Goal: Transaction & Acquisition: Purchase product/service

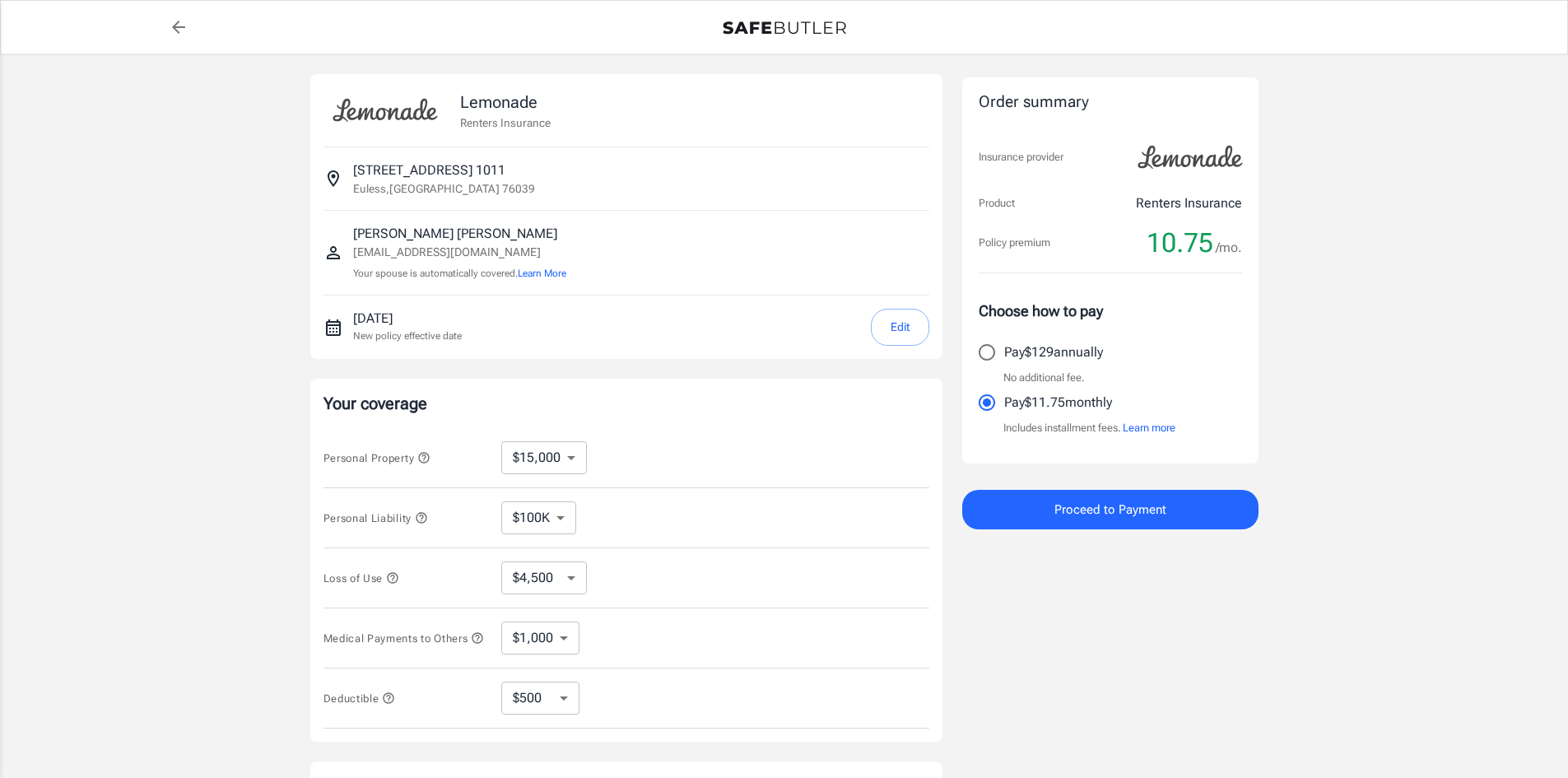
select select "15000"
select select "500"
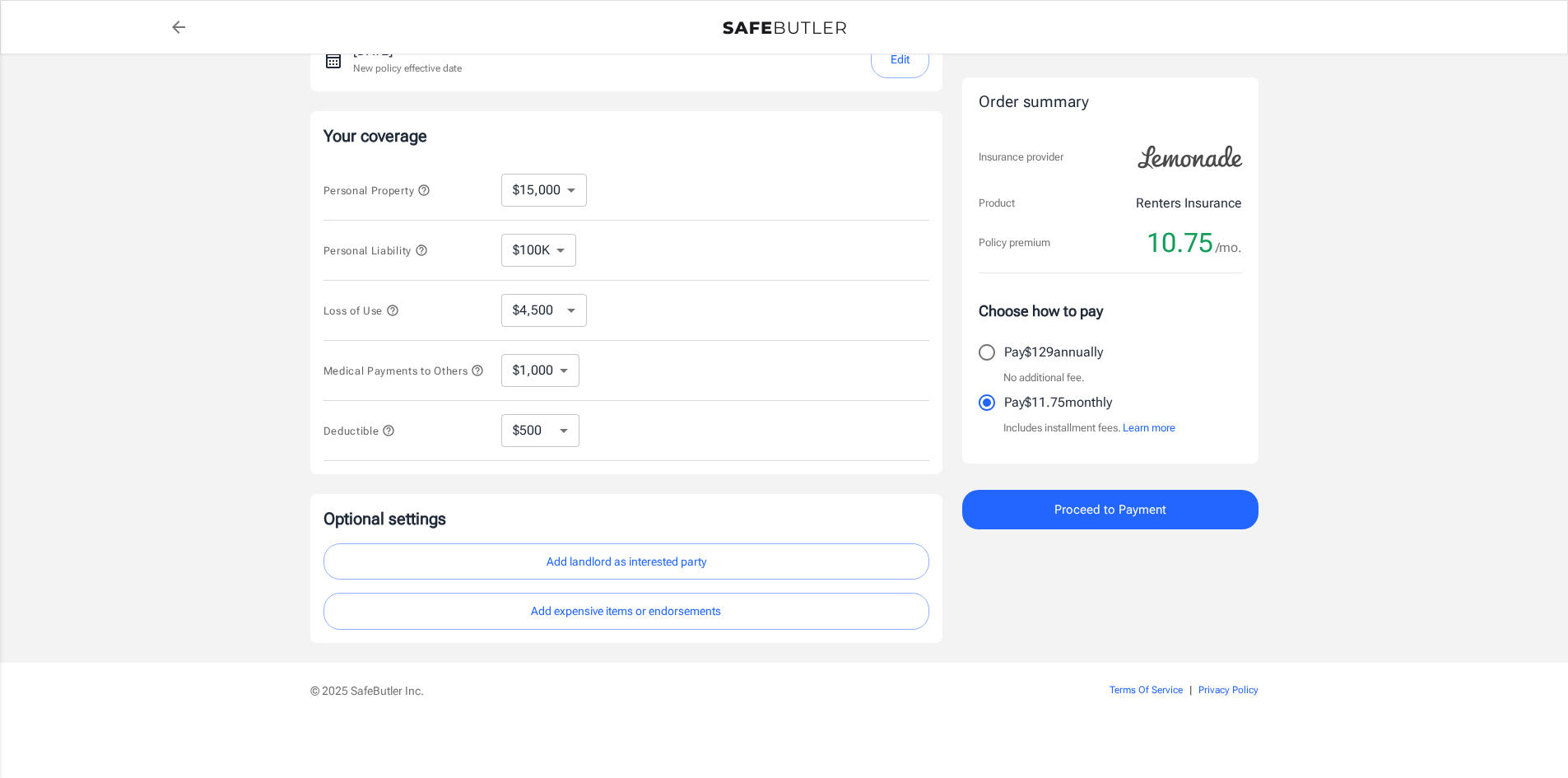
scroll to position [274, 0]
click at [1066, 508] on span "Proceed to Payment" at bounding box center [1110, 509] width 112 height 21
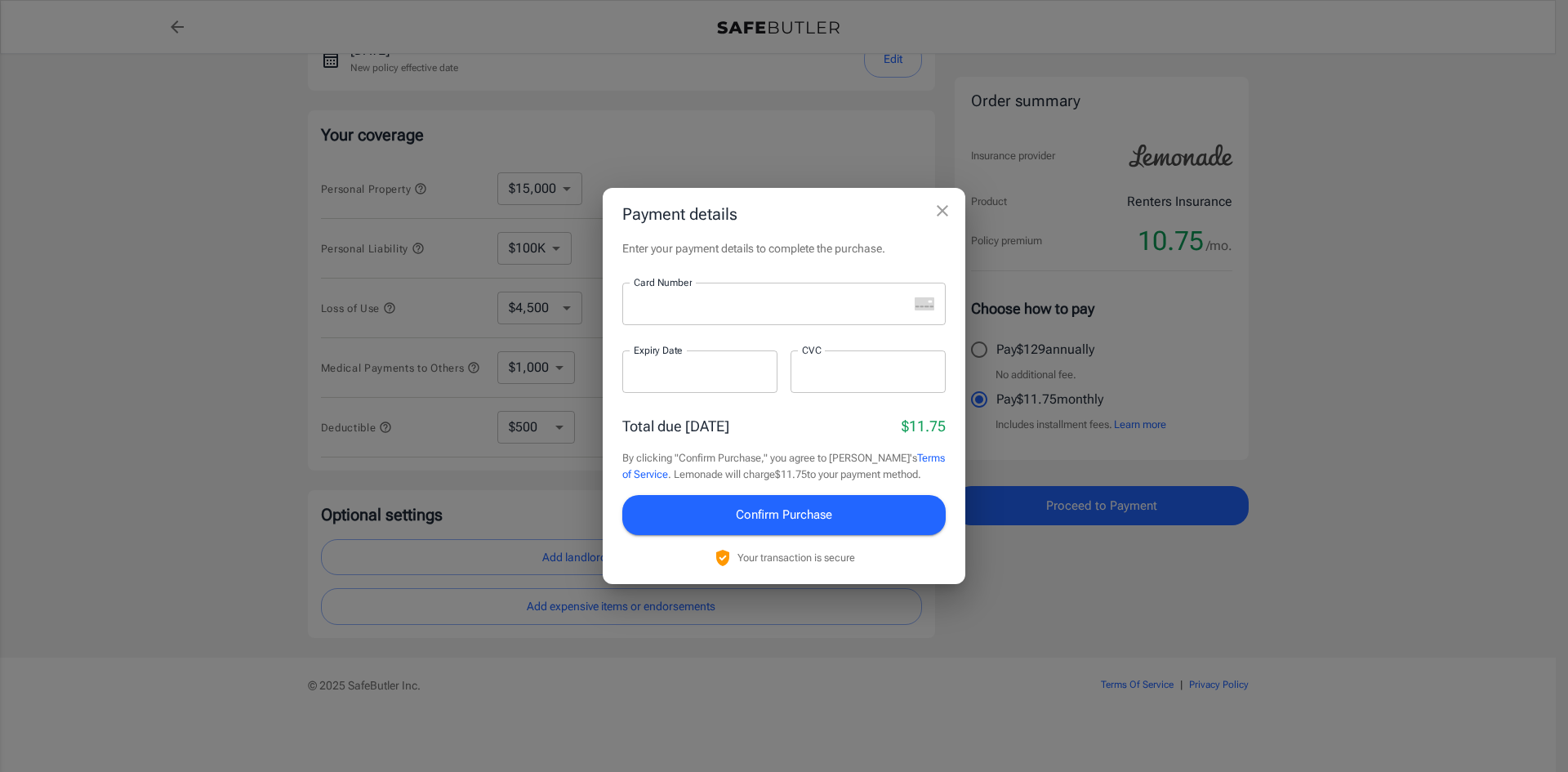
click at [736, 287] on div at bounding box center [765, 304] width 286 height 42
click at [769, 519] on span "Confirm Purchase" at bounding box center [784, 515] width 97 height 21
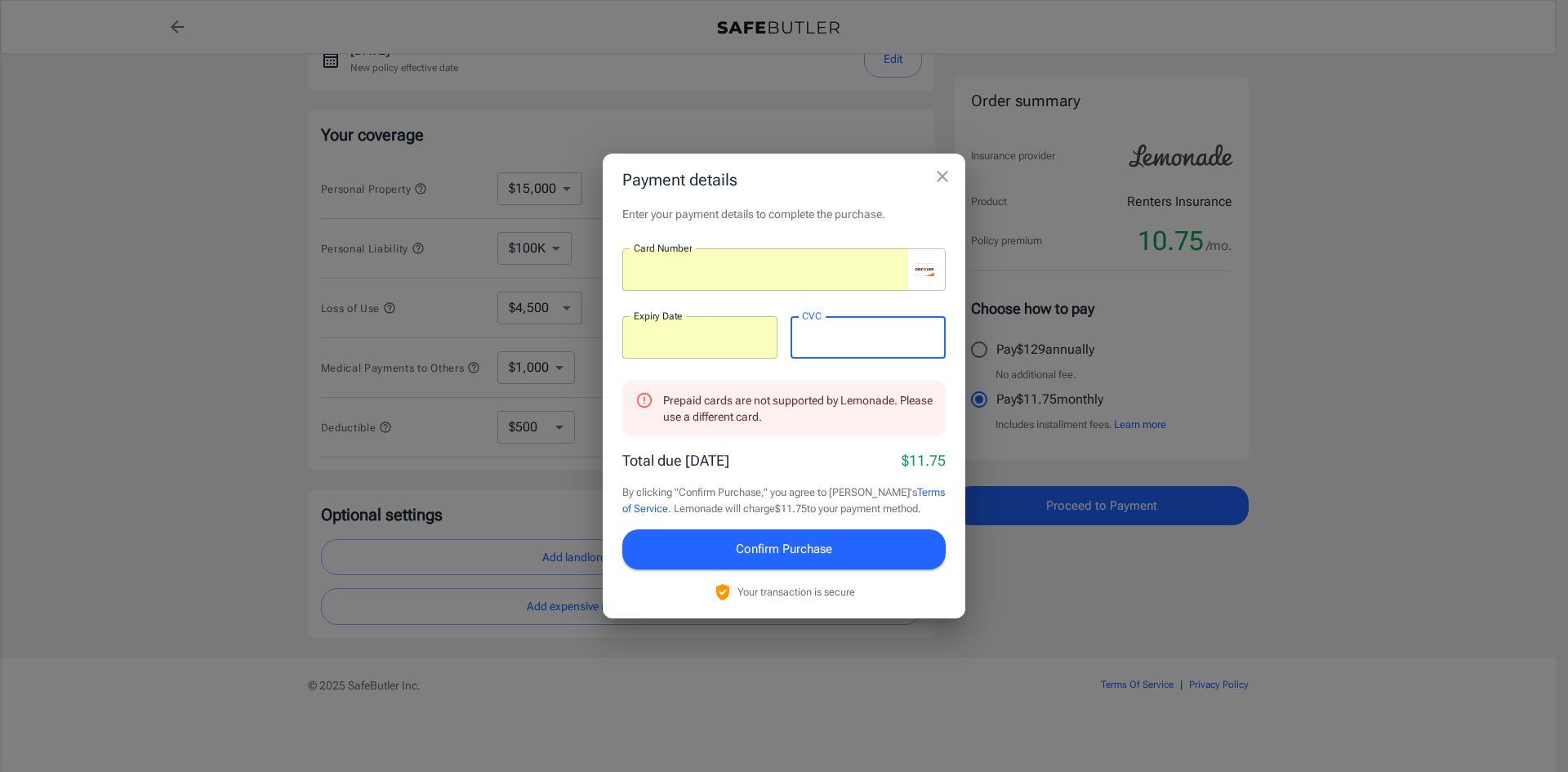
click at [791, 541] on span "Confirm Purchase" at bounding box center [784, 550] width 97 height 21
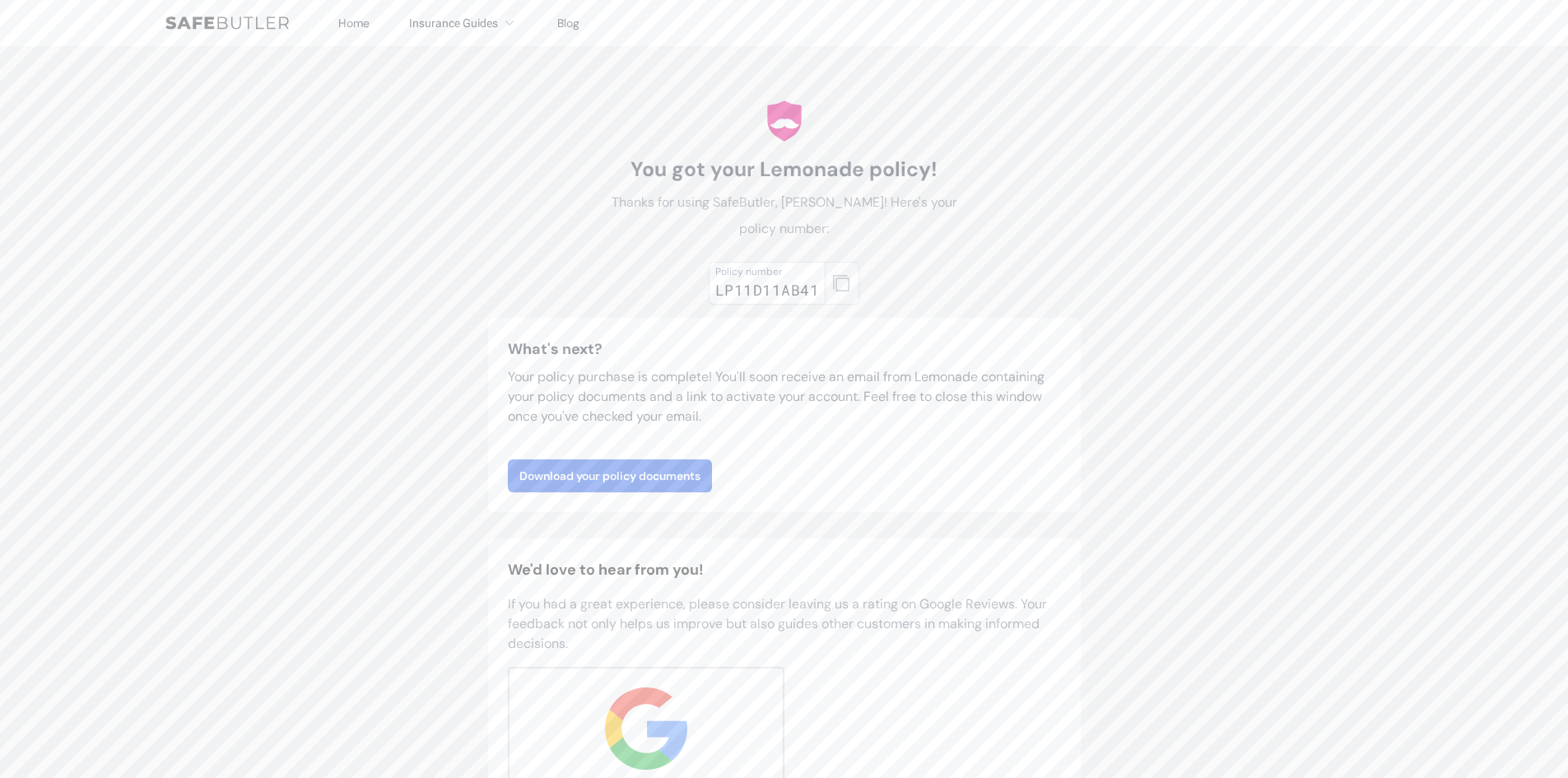
click at [849, 289] on button "button" at bounding box center [842, 283] width 35 height 43
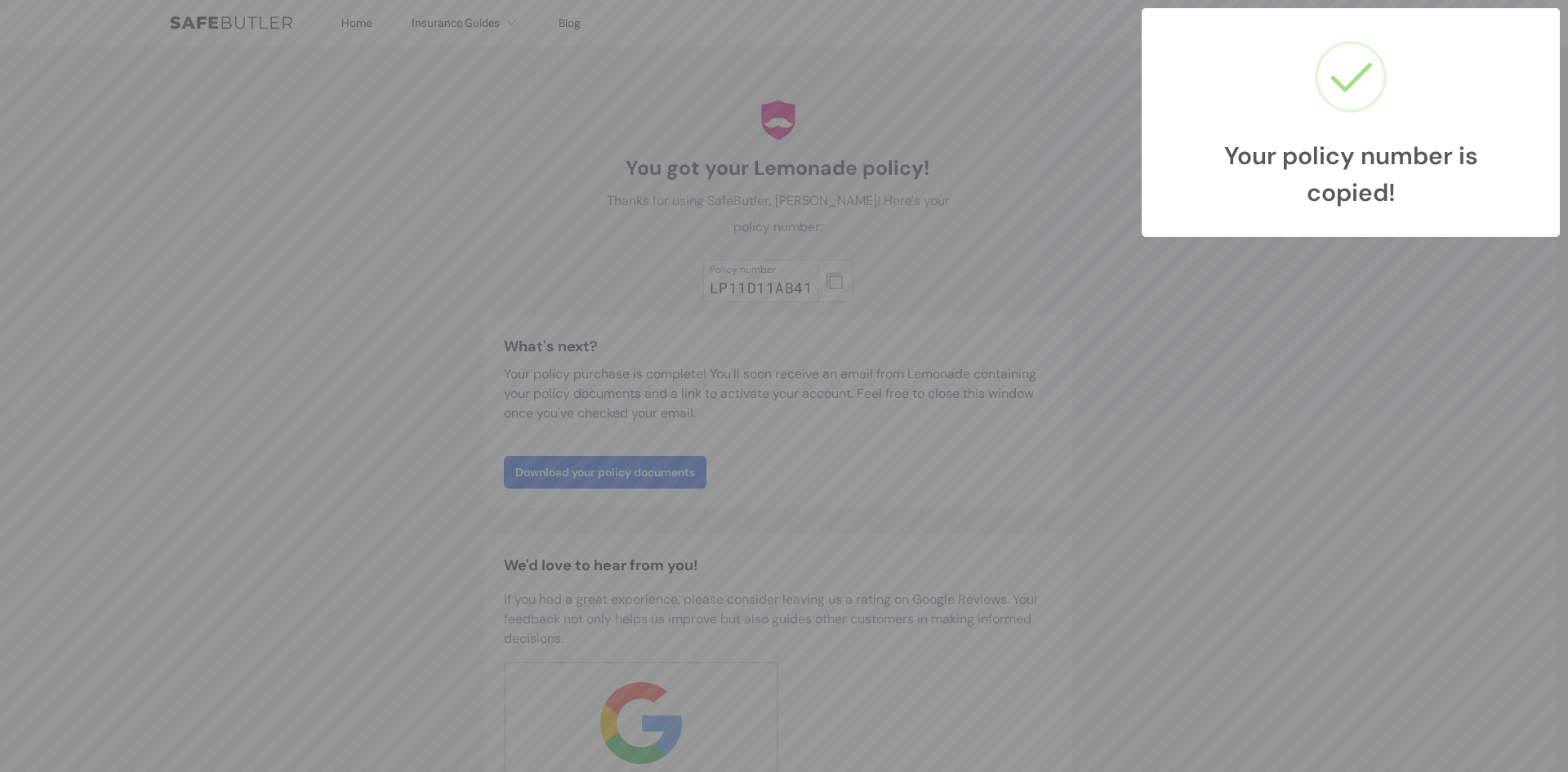
click at [624, 477] on div "Your policy number is copied! × OK Cancel" at bounding box center [784, 386] width 1568 height 772
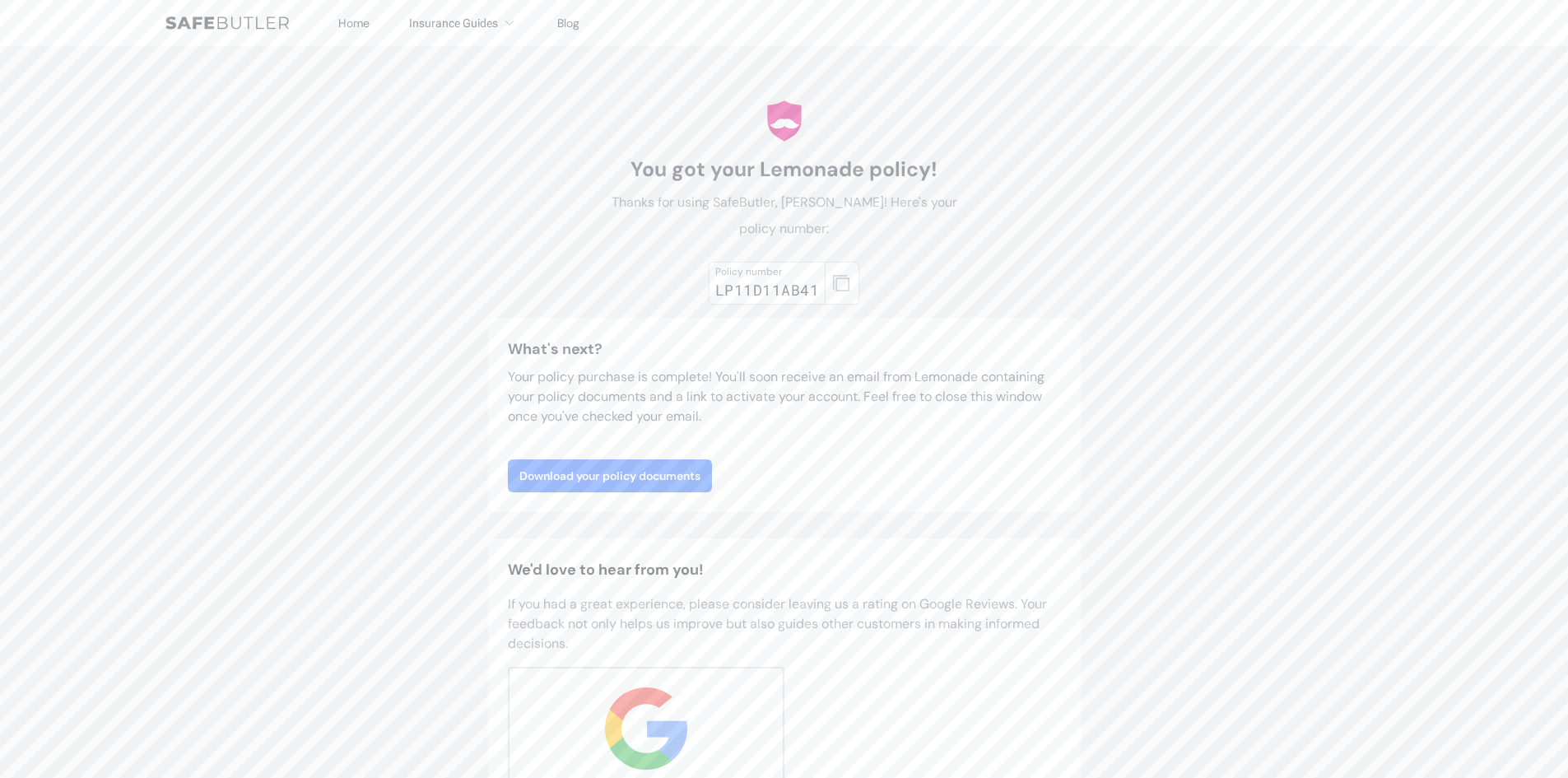
click at [653, 462] on link "Download your policy documents" at bounding box center [610, 475] width 204 height 33
